Goal: Find specific page/section: Find specific page/section

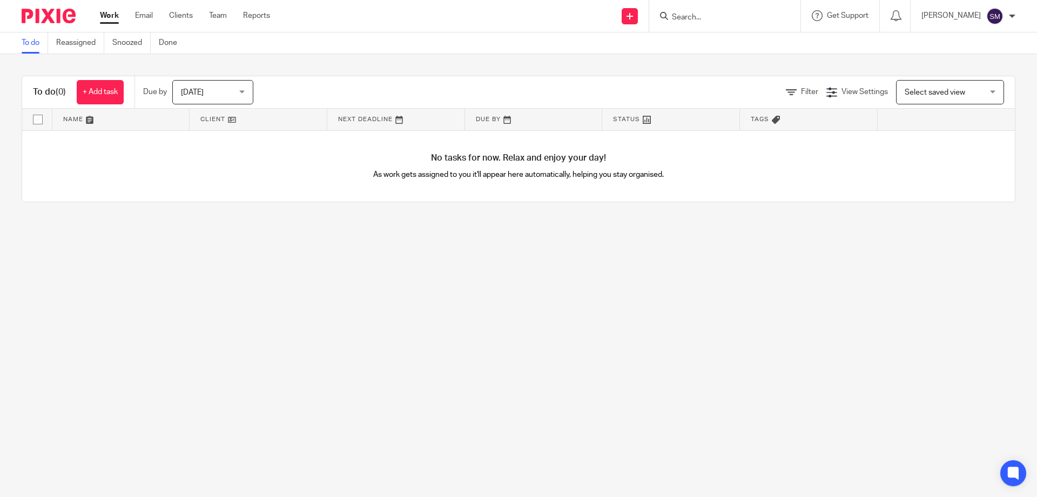
click at [707, 22] on input "Search" at bounding box center [719, 18] width 97 height 10
type input "cb"
click at [721, 37] on link at bounding box center [760, 46] width 183 height 25
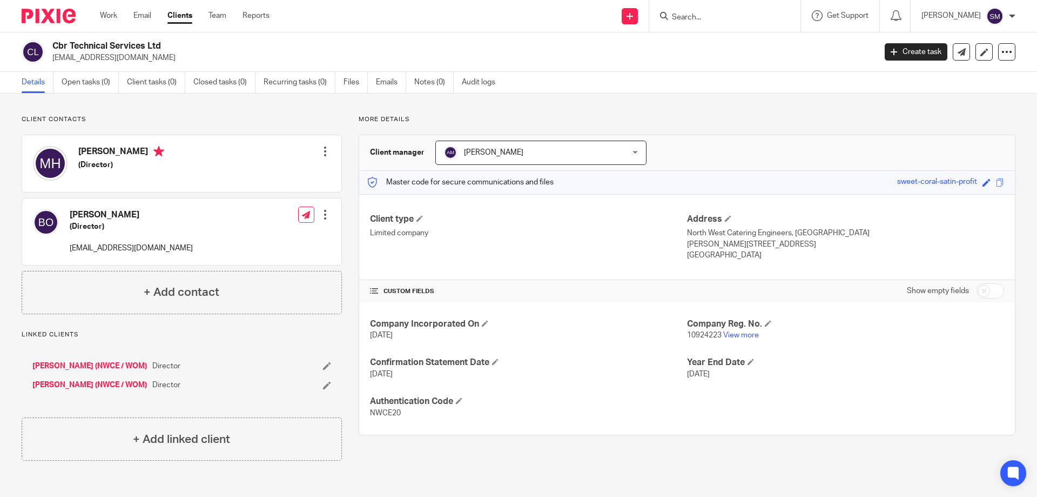
click at [712, 335] on span "10924223" at bounding box center [704, 335] width 35 height 8
copy p "10924223"
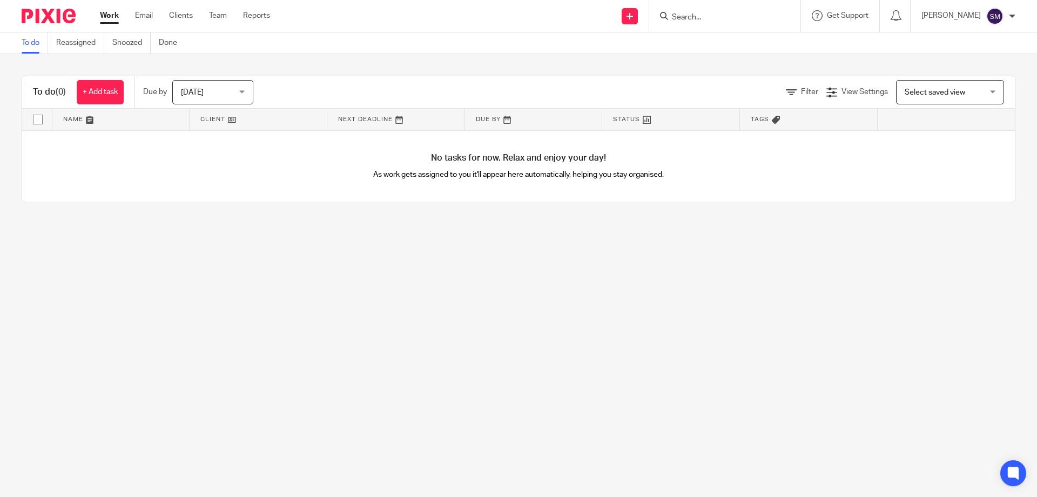
click at [707, 18] on input "Search" at bounding box center [719, 18] width 97 height 10
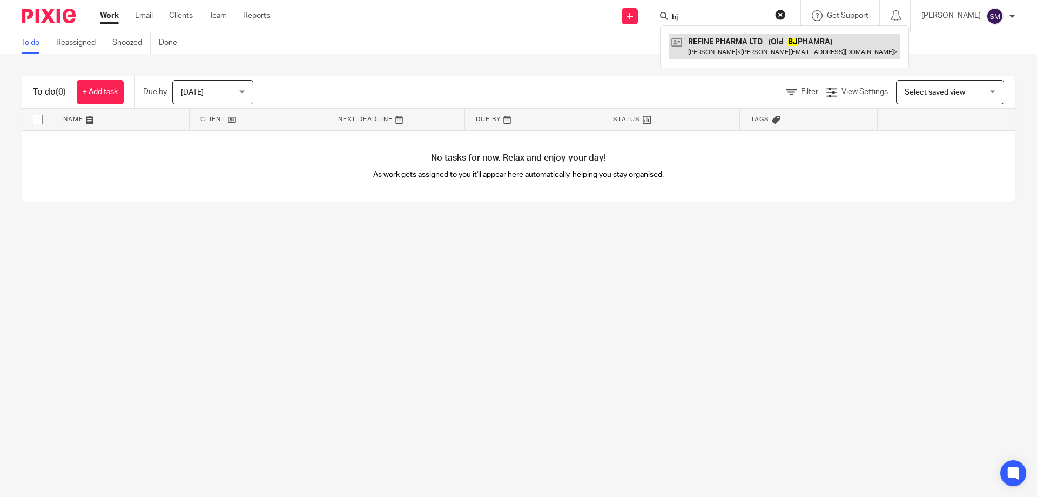
type input "bj"
click at [748, 43] on link at bounding box center [785, 46] width 232 height 25
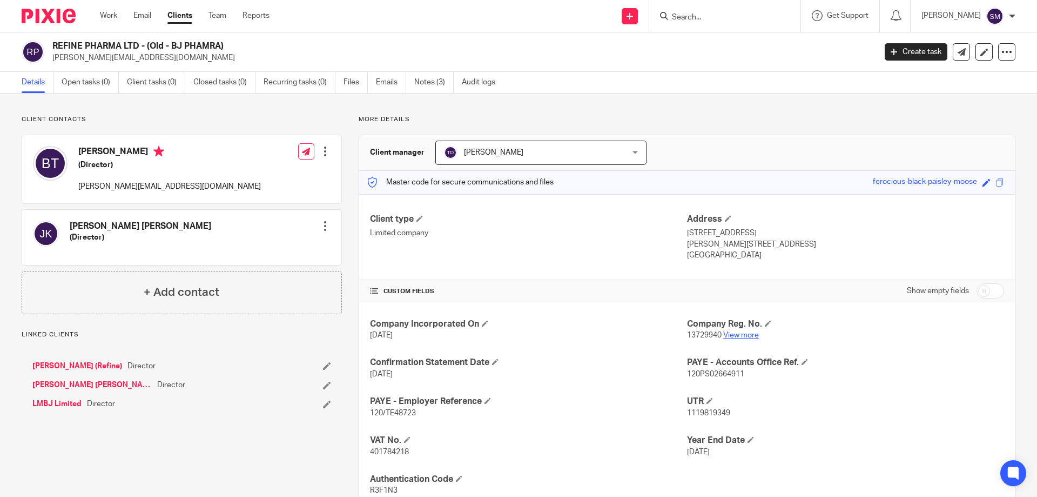
click at [740, 334] on link "View more" at bounding box center [741, 335] width 36 height 8
click at [732, 337] on link "View more" at bounding box center [741, 335] width 36 height 8
